Goal: Task Accomplishment & Management: Manage account settings

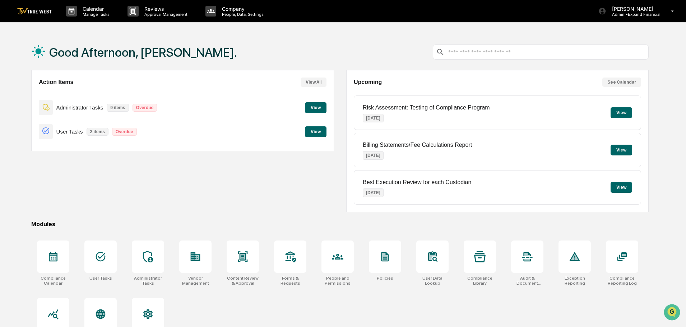
click at [312, 106] on button "View" at bounding box center [316, 107] width 22 height 11
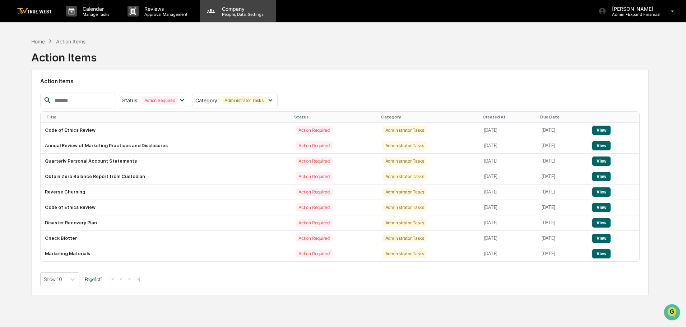
click at [238, 13] on p "People, Data, Settings" at bounding box center [241, 14] width 51 height 5
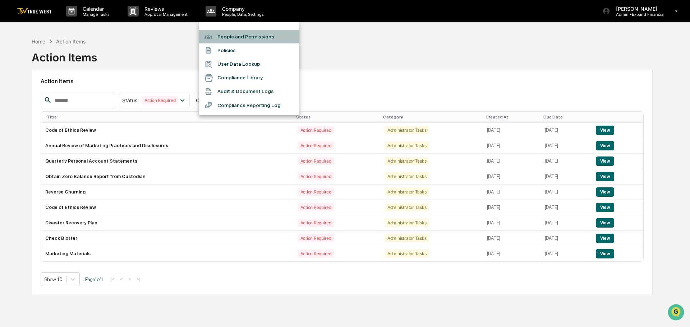
click at [237, 40] on li "People and Permissions" at bounding box center [249, 37] width 101 height 14
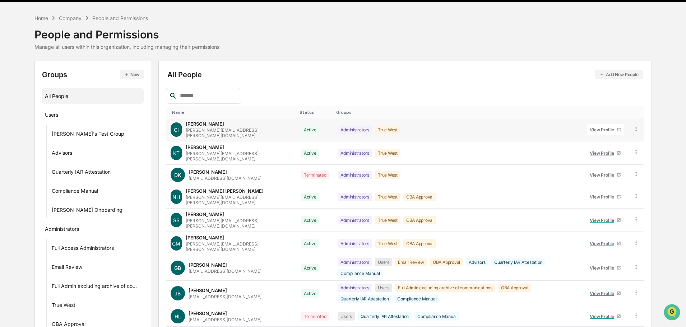
scroll to position [66, 0]
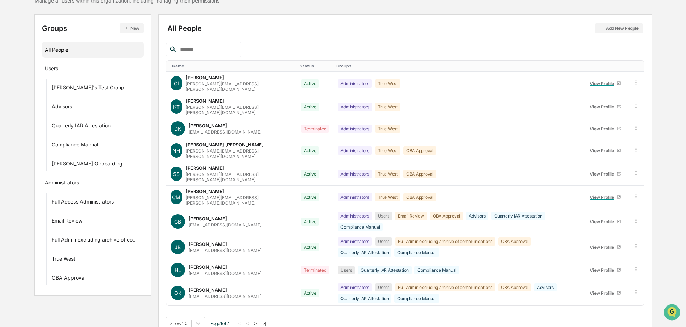
click at [259, 321] on button ">" at bounding box center [255, 324] width 7 height 6
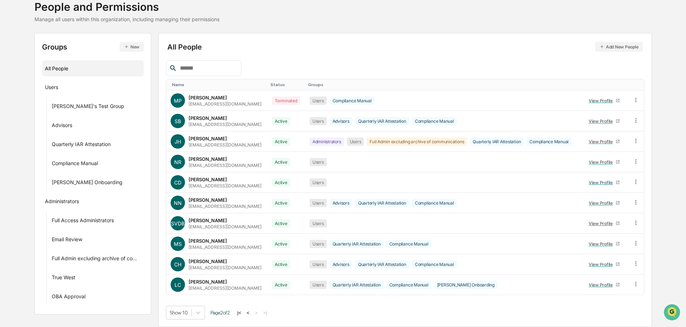
scroll to position [48, 0]
click at [638, 283] on icon at bounding box center [636, 284] width 7 height 7
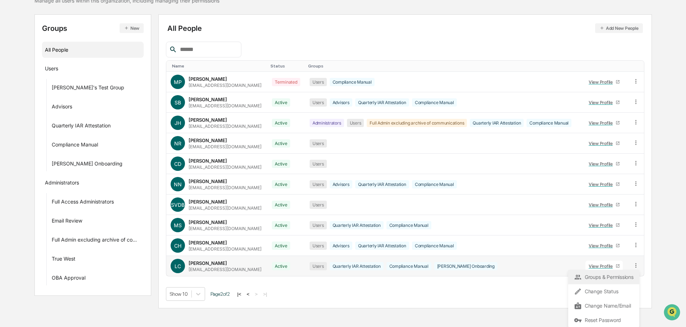
scroll to position [67, 0]
click at [606, 277] on div "Groups & Permissions" at bounding box center [604, 277] width 60 height 9
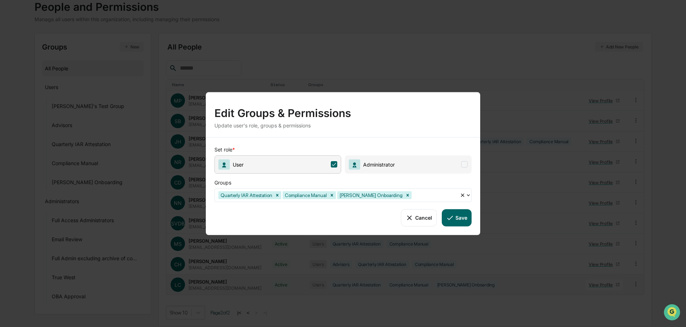
scroll to position [48, 0]
click at [270, 170] on span "User" at bounding box center [277, 164] width 127 height 18
click at [290, 165] on span "User" at bounding box center [277, 164] width 127 height 18
click at [465, 166] on span at bounding box center [464, 164] width 6 height 6
click at [263, 194] on div at bounding box center [340, 195] width 244 height 8
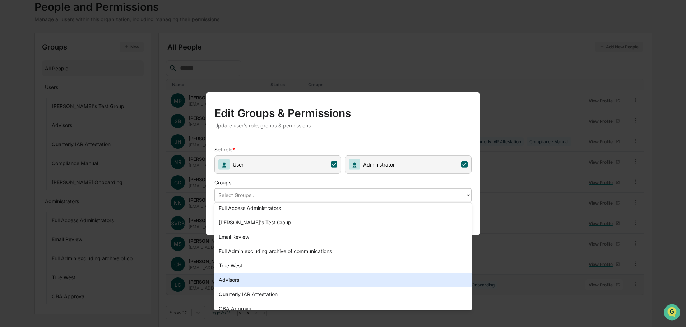
scroll to position [3, 0]
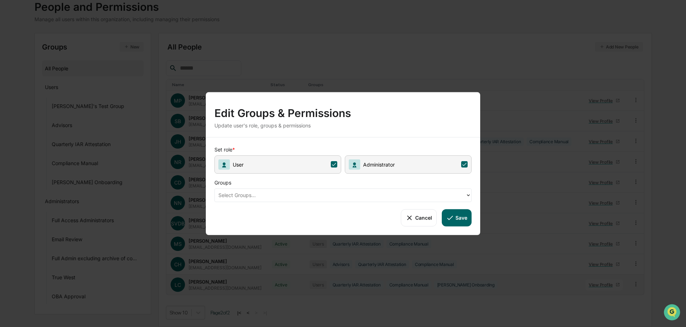
click at [315, 181] on div "Groups" at bounding box center [329, 181] width 230 height 15
click at [457, 213] on button "Save" at bounding box center [457, 217] width 30 height 17
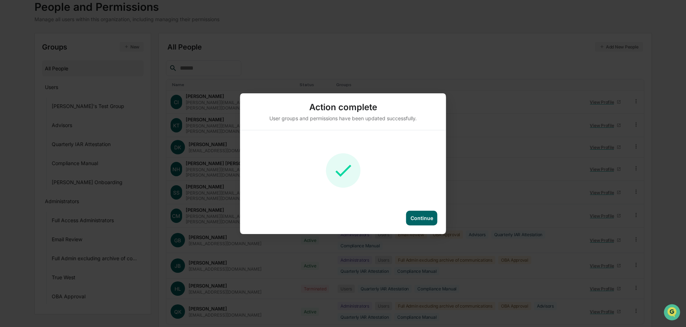
click at [427, 223] on div "Continue" at bounding box center [421, 218] width 31 height 15
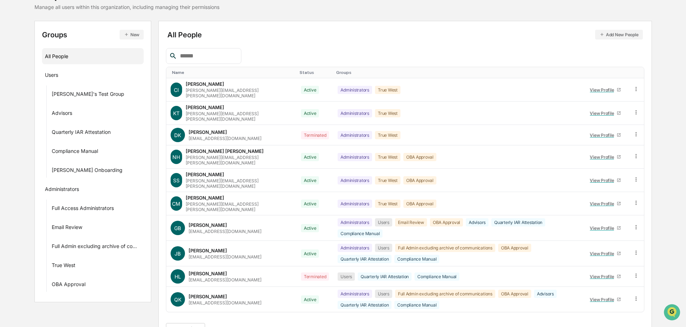
scroll to position [66, 0]
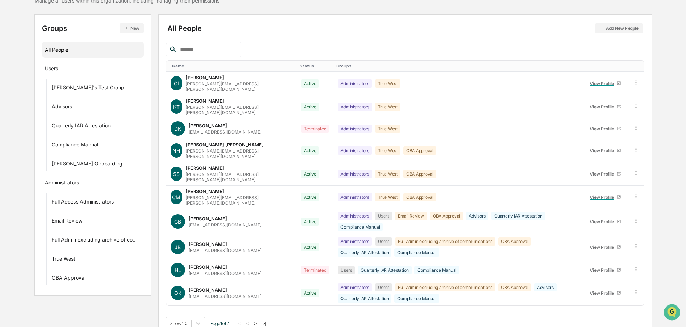
click at [258, 321] on button ">" at bounding box center [255, 324] width 7 height 6
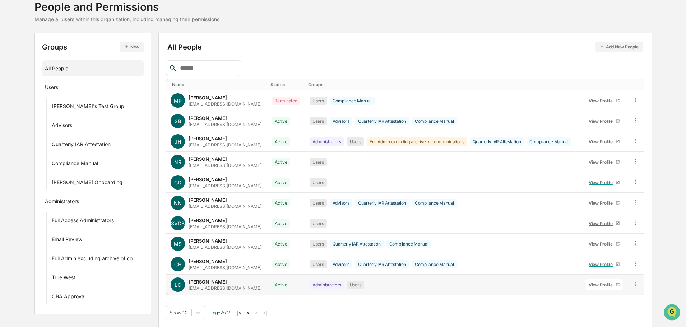
click at [597, 285] on div "View Profile" at bounding box center [602, 284] width 27 height 5
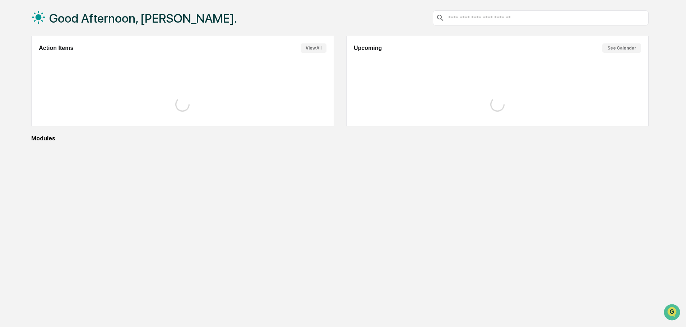
scroll to position [34, 0]
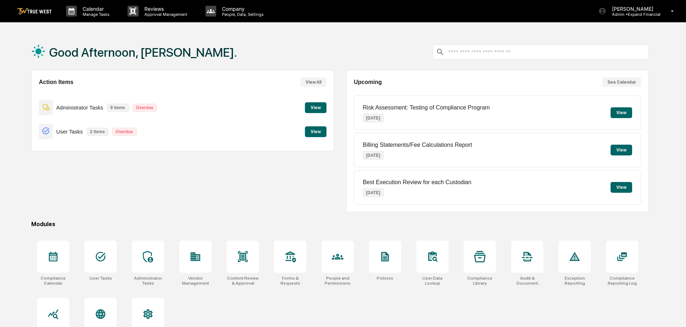
click at [310, 109] on button "View" at bounding box center [316, 107] width 22 height 11
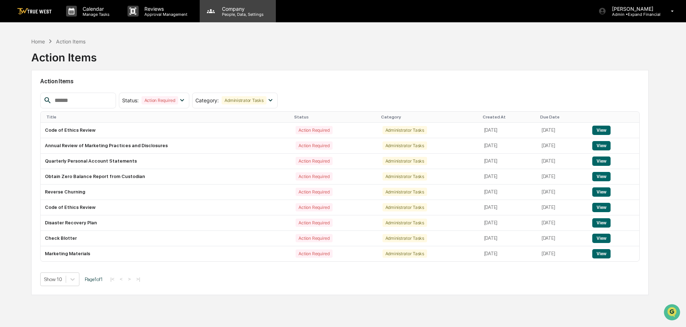
click at [234, 9] on p "Company" at bounding box center [241, 9] width 51 height 6
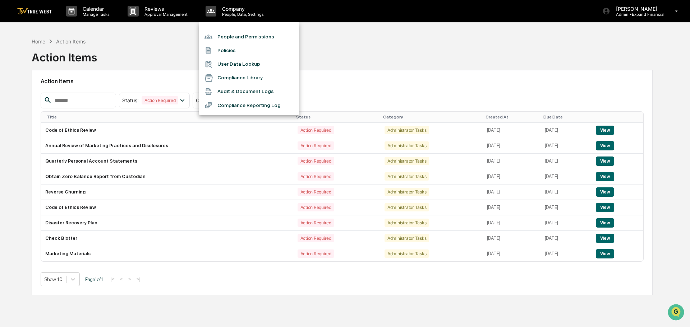
click at [235, 38] on li "People and Permissions" at bounding box center [249, 37] width 101 height 14
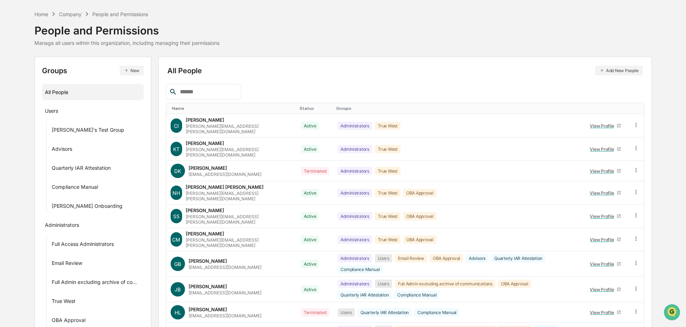
scroll to position [66, 0]
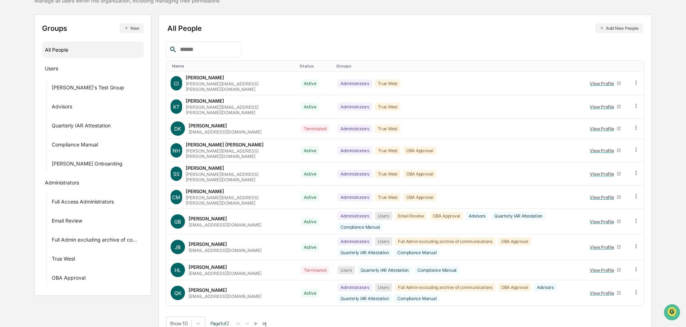
click at [259, 321] on button ">" at bounding box center [255, 324] width 7 height 6
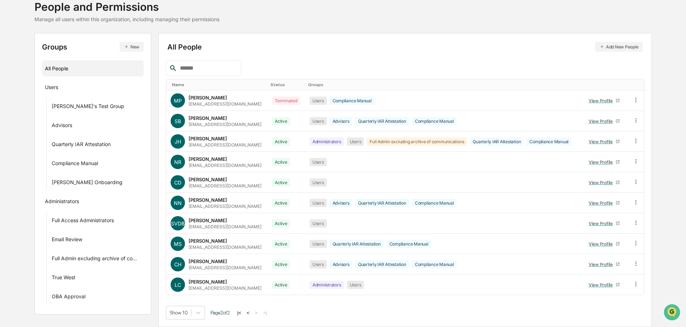
scroll to position [48, 0]
click at [639, 284] on icon at bounding box center [636, 284] width 7 height 7
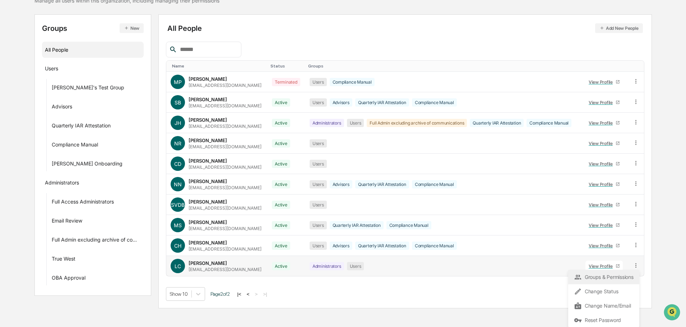
click at [595, 278] on div "Groups & Permissions" at bounding box center [604, 277] width 60 height 9
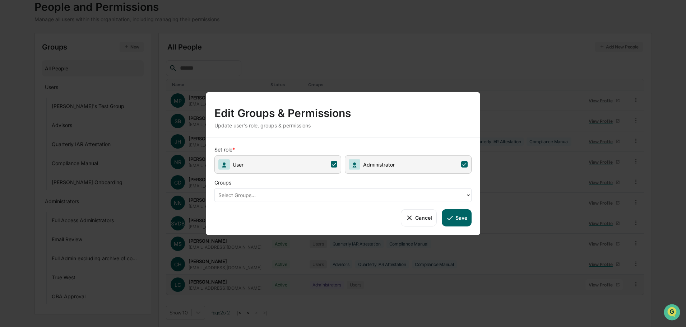
click at [246, 197] on div at bounding box center [340, 195] width 244 height 8
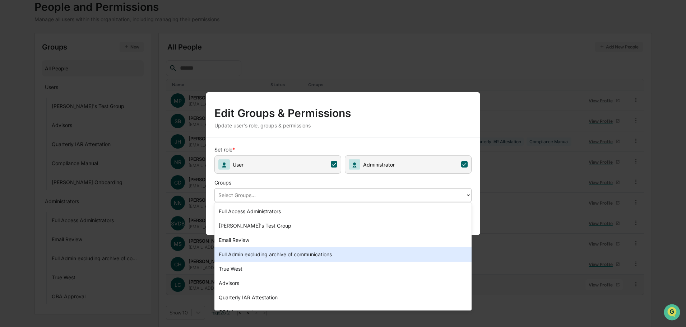
click at [242, 252] on div "Full Admin excluding archive of communications" at bounding box center [342, 255] width 257 height 14
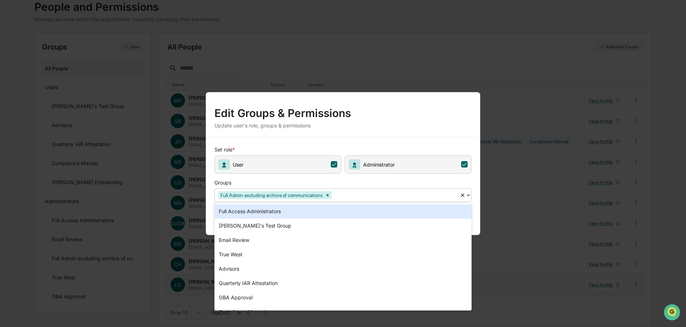
click at [362, 198] on div at bounding box center [394, 195] width 123 height 8
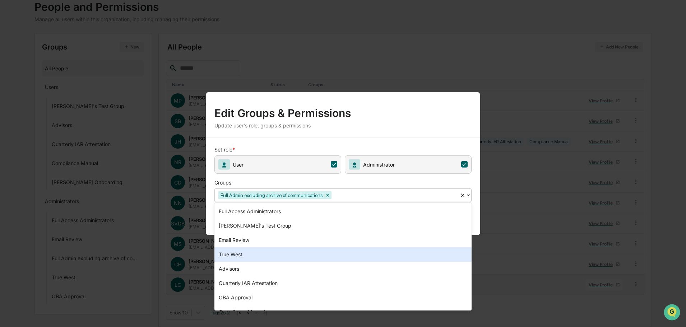
scroll to position [24, 0]
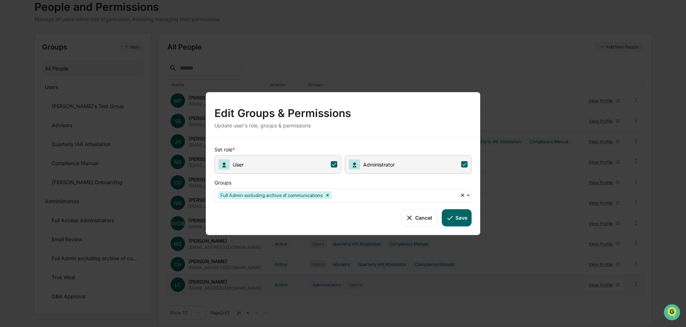
click at [269, 261] on div "Edit Groups & Permissions Update user's role, groups & permissions Set role * U…" at bounding box center [343, 163] width 686 height 327
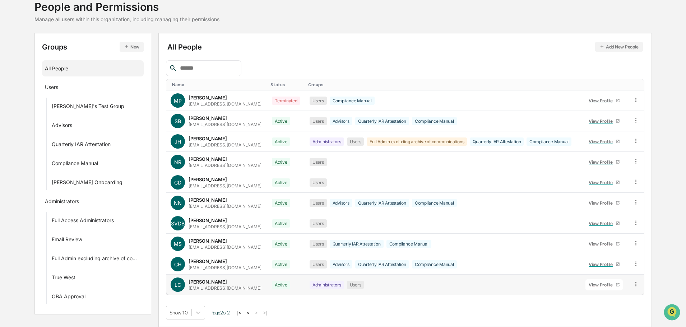
click at [634, 285] on icon at bounding box center [636, 284] width 7 height 7
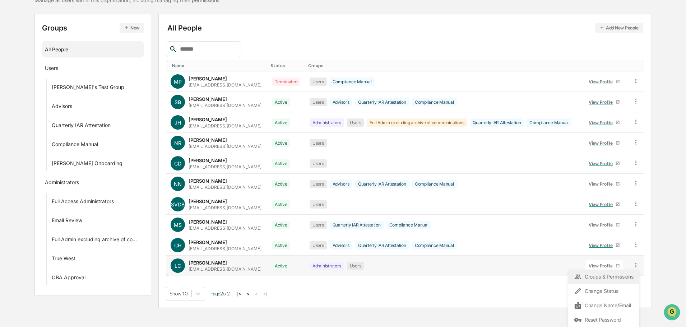
click at [594, 277] on div "Groups & Permissions" at bounding box center [604, 277] width 60 height 9
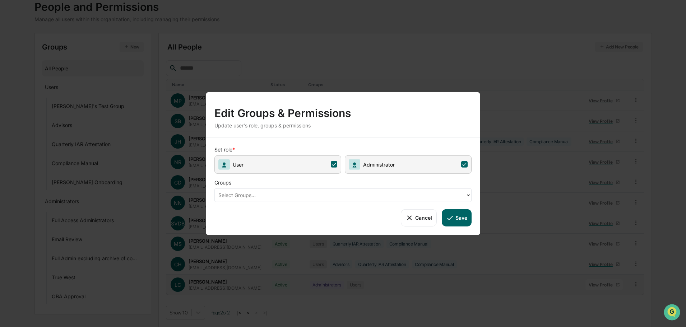
scroll to position [48, 0]
click at [274, 201] on div "Select Groups..." at bounding box center [342, 195] width 257 height 14
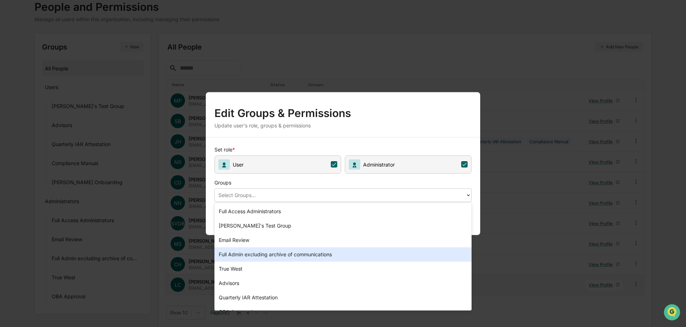
click at [267, 256] on div "Full Admin excluding archive of communications" at bounding box center [342, 255] width 257 height 14
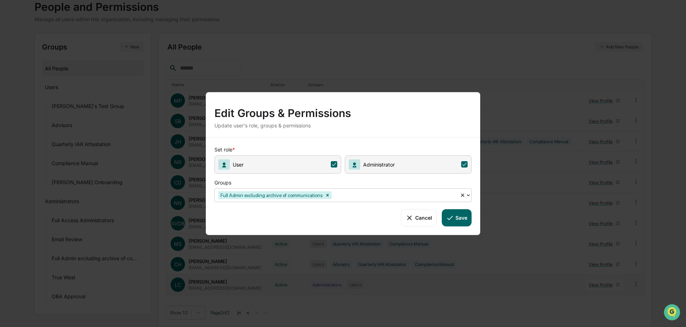
click at [347, 195] on div at bounding box center [394, 195] width 123 height 8
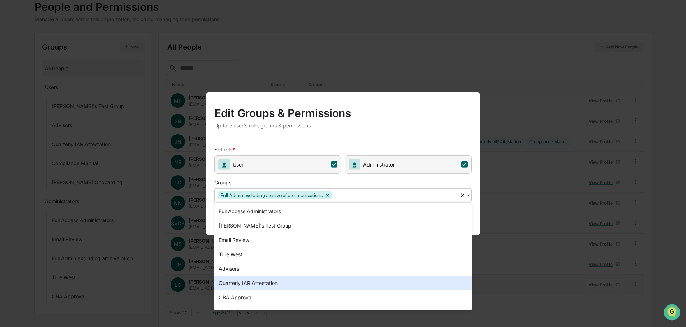
click at [264, 282] on div "Quarterly IAR Attestation" at bounding box center [342, 283] width 257 height 14
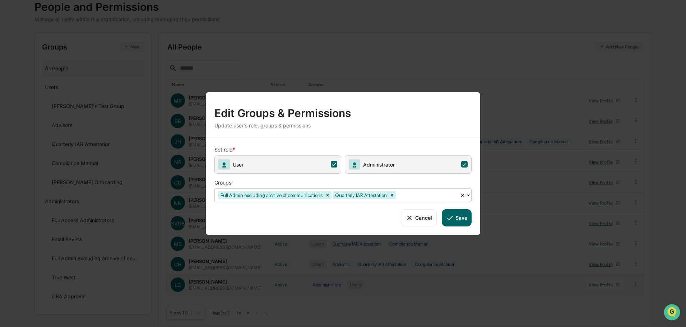
click at [406, 196] on div at bounding box center [426, 195] width 59 height 8
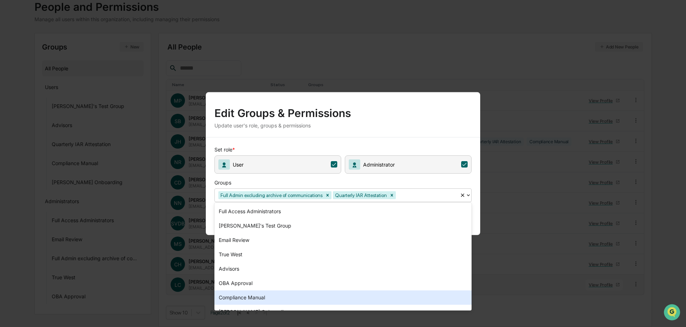
click at [250, 293] on div "Compliance Manual" at bounding box center [342, 298] width 257 height 14
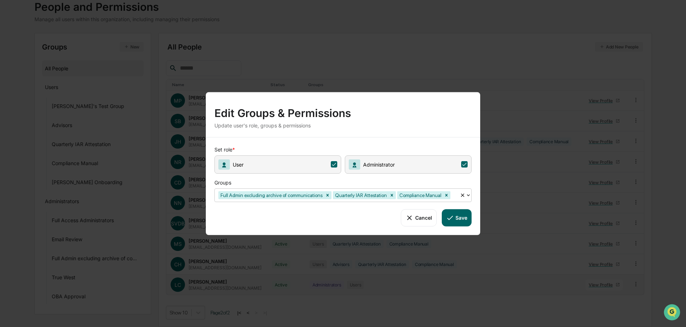
click at [452, 195] on div at bounding box center [454, 195] width 4 height 8
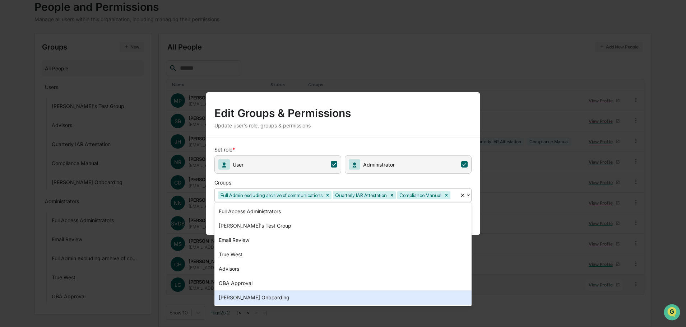
click at [254, 295] on div "[PERSON_NAME] Onboarding" at bounding box center [342, 298] width 257 height 14
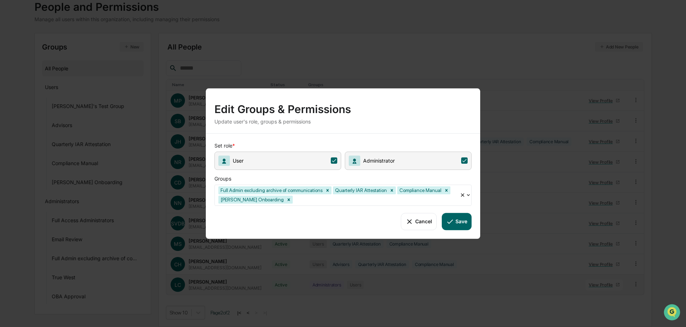
click at [457, 220] on button "Save" at bounding box center [457, 221] width 30 height 17
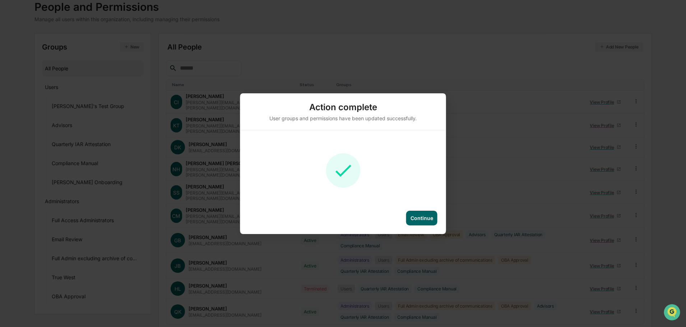
click at [433, 217] on div "Continue" at bounding box center [422, 218] width 23 height 6
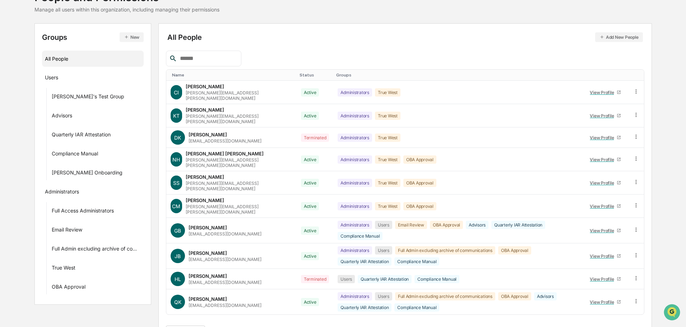
scroll to position [66, 0]
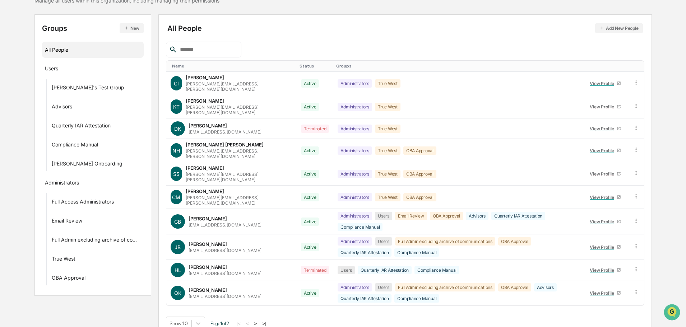
click at [258, 321] on button ">" at bounding box center [255, 324] width 7 height 6
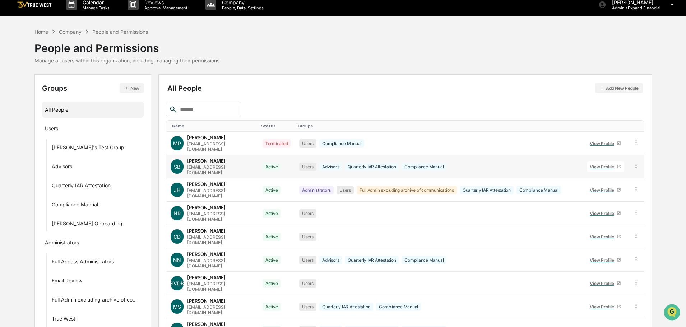
scroll to position [0, 0]
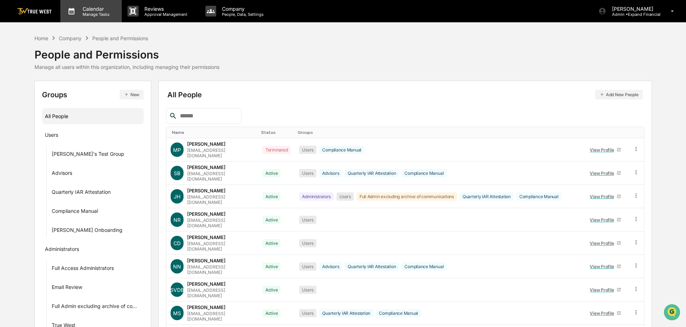
click at [94, 14] on p "Manage Tasks" at bounding box center [95, 14] width 36 height 5
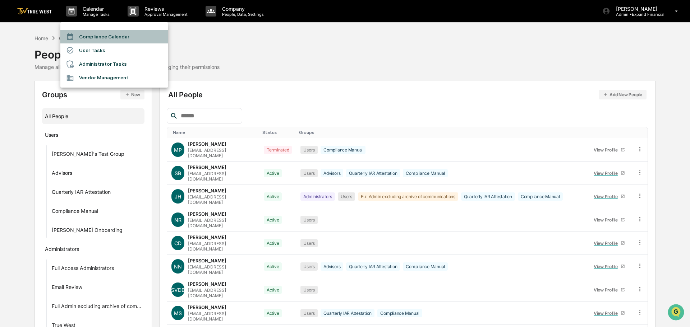
click at [98, 37] on li "Compliance Calendar" at bounding box center [114, 37] width 108 height 14
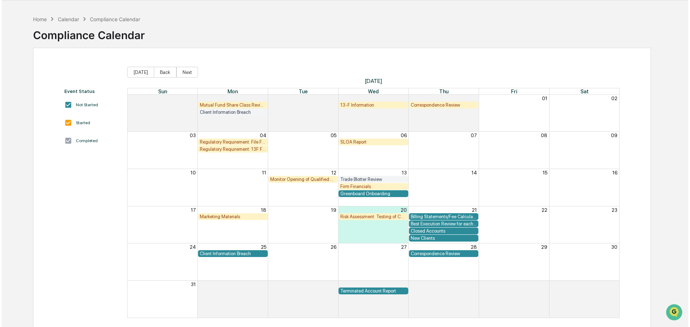
scroll to position [34, 0]
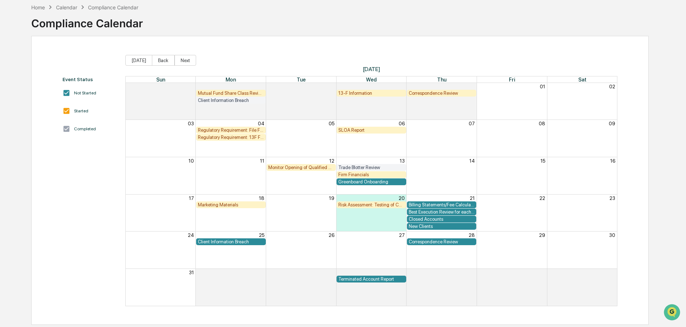
click at [359, 183] on div "Greenboard Onboarding" at bounding box center [371, 181] width 66 height 5
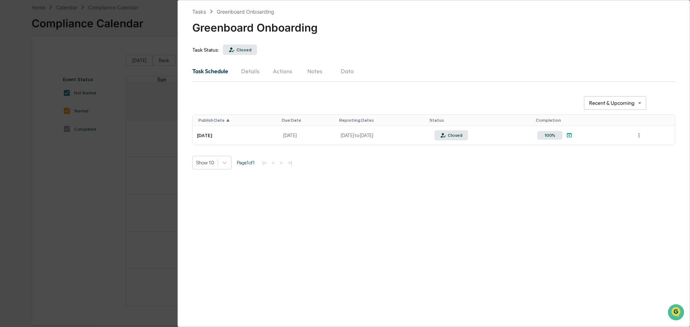
click at [256, 74] on button "Details" at bounding box center [250, 71] width 32 height 17
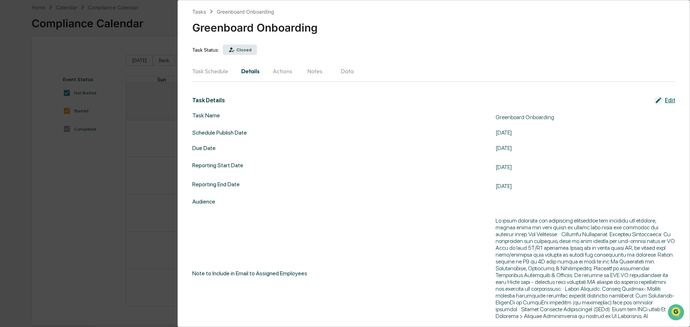
click at [279, 73] on button "Actions" at bounding box center [282, 71] width 32 height 17
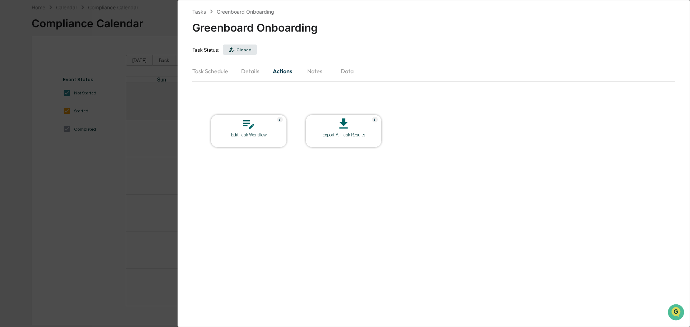
click at [312, 70] on button "Notes" at bounding box center [315, 71] width 32 height 17
click at [199, 11] on div "Tasks" at bounding box center [199, 12] width 14 height 6
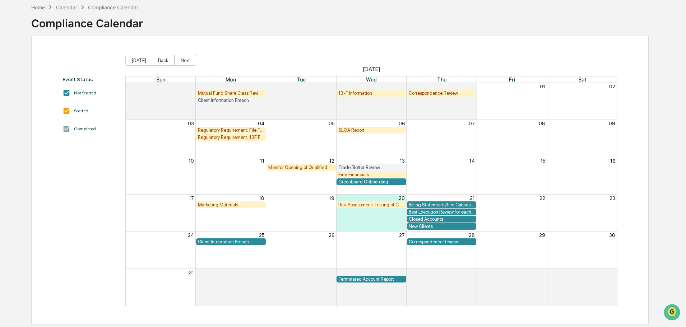
click at [444, 205] on div "Billing Statements/Fee Calculations Report" at bounding box center [442, 204] width 66 height 5
